Goal: Task Accomplishment & Management: Complete application form

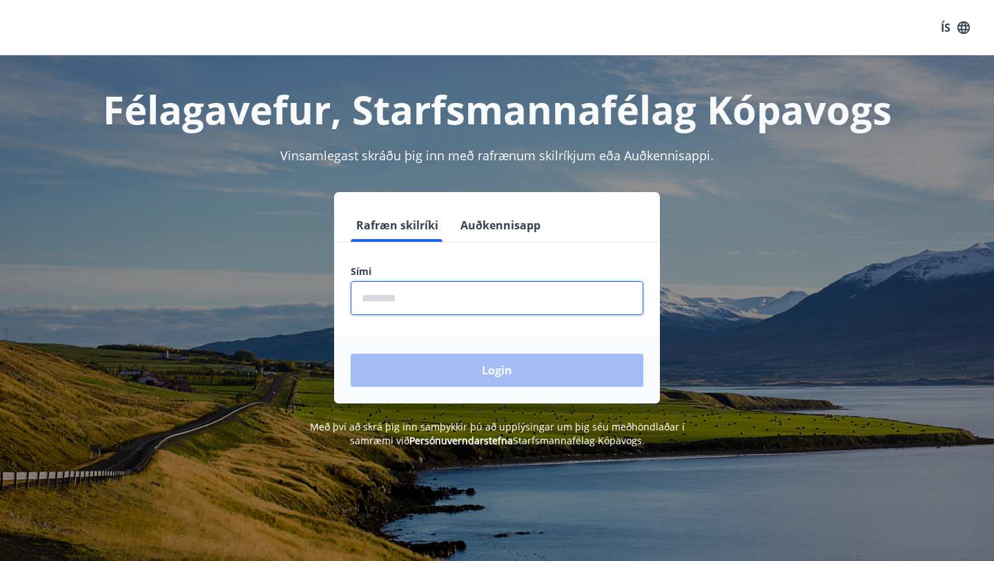
click at [385, 301] on input "phone" at bounding box center [497, 298] width 293 height 34
click at [465, 300] on input "phone" at bounding box center [497, 298] width 293 height 34
drag, startPoint x: 425, startPoint y: 310, endPoint x: 284, endPoint y: 309, distance: 140.1
click at [284, 309] on div "Rafræn skilríki Auðkennisapp Sími ​ Login" at bounding box center [497, 297] width 961 height 211
click at [401, 296] on input "phone" at bounding box center [497, 298] width 293 height 34
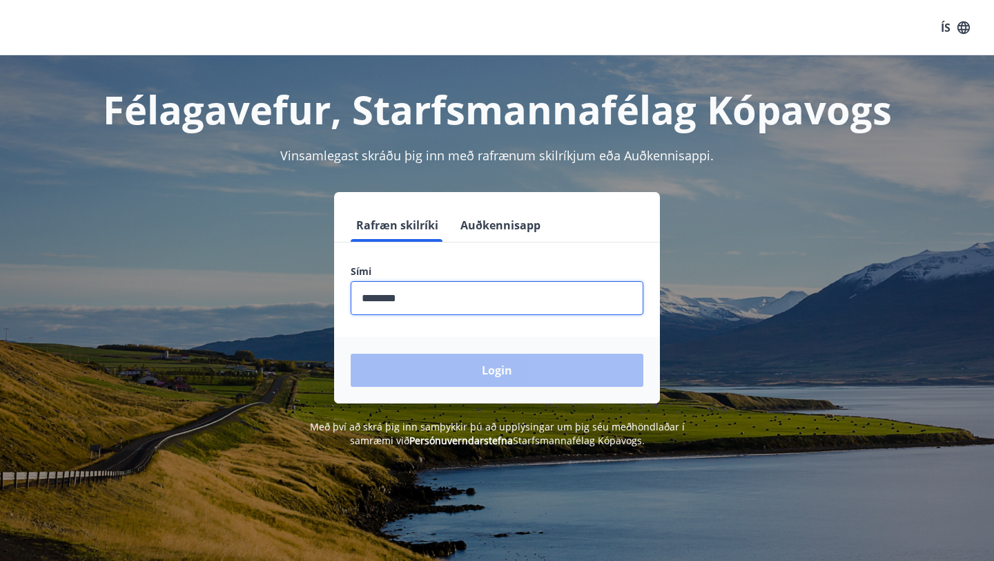
click at [401, 296] on input "phone" at bounding box center [497, 298] width 293 height 34
type input "********"
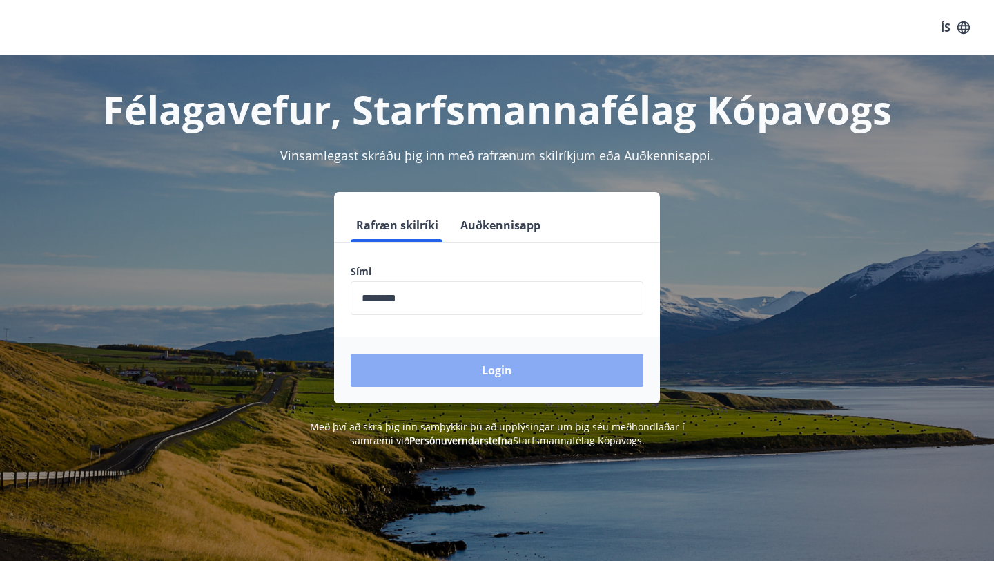
click at [427, 376] on button "Login" at bounding box center [497, 369] width 293 height 33
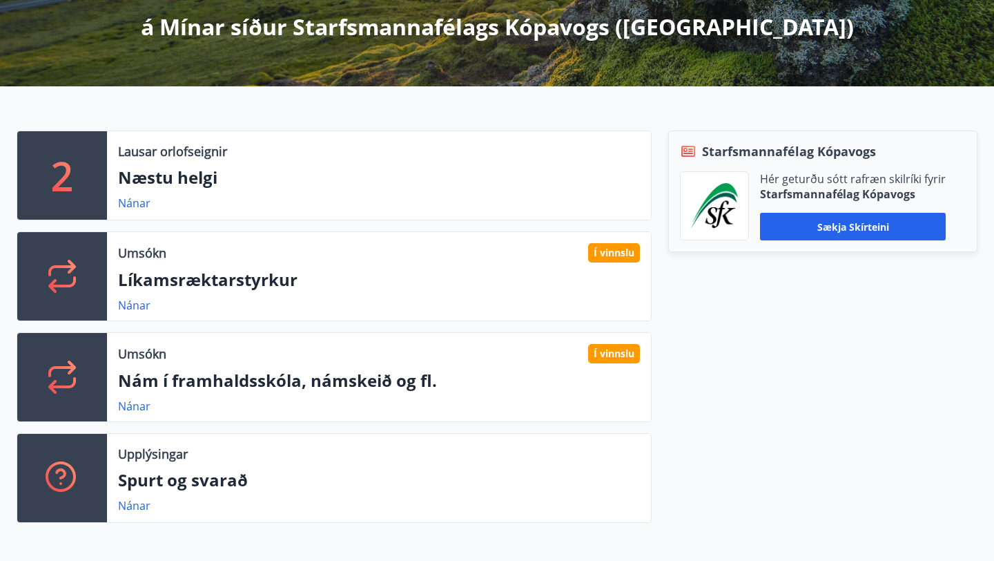
scroll to position [257, 0]
